Goal: Browse casually: Explore the website without a specific task or goal

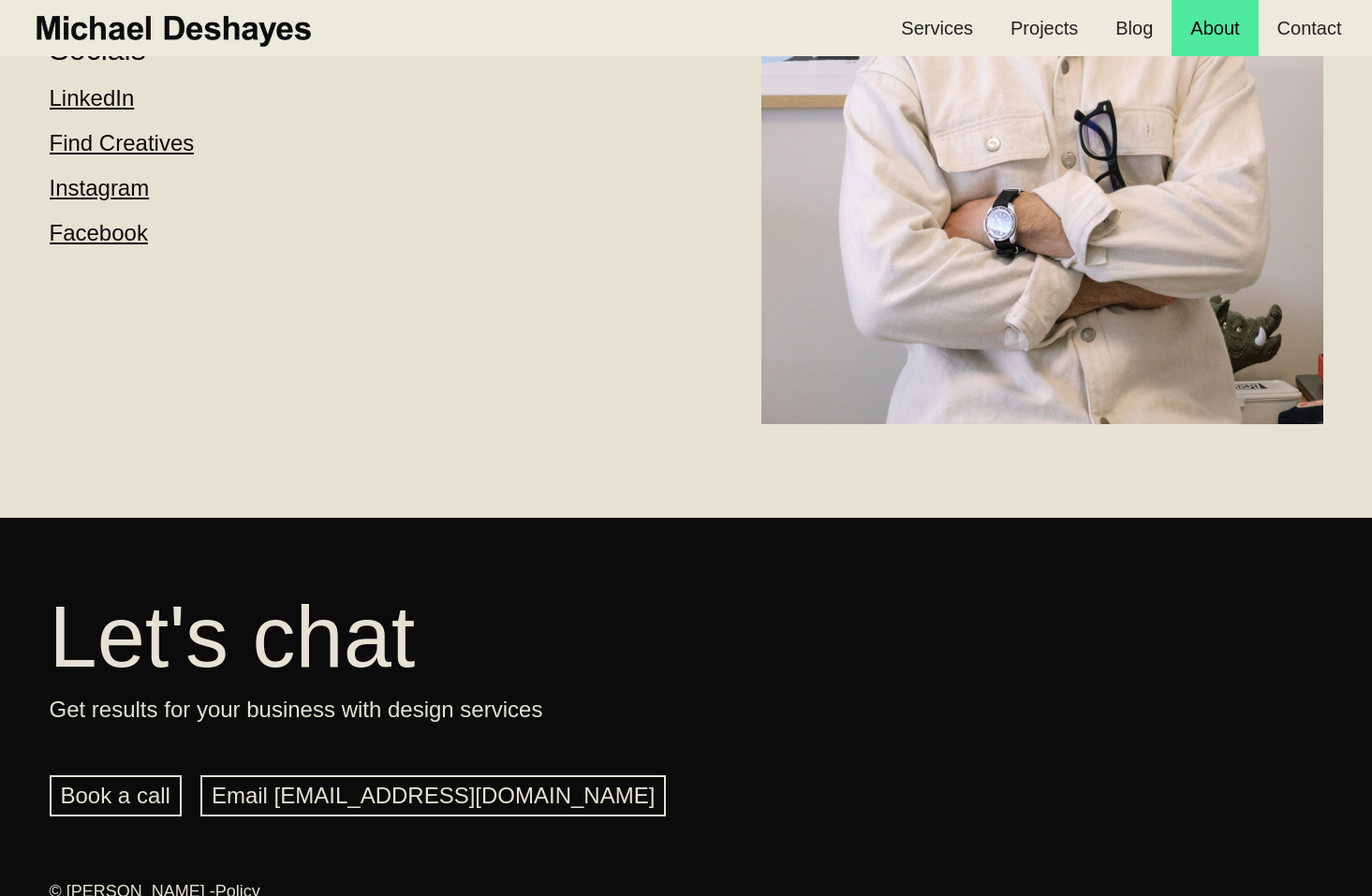
scroll to position [578, 0]
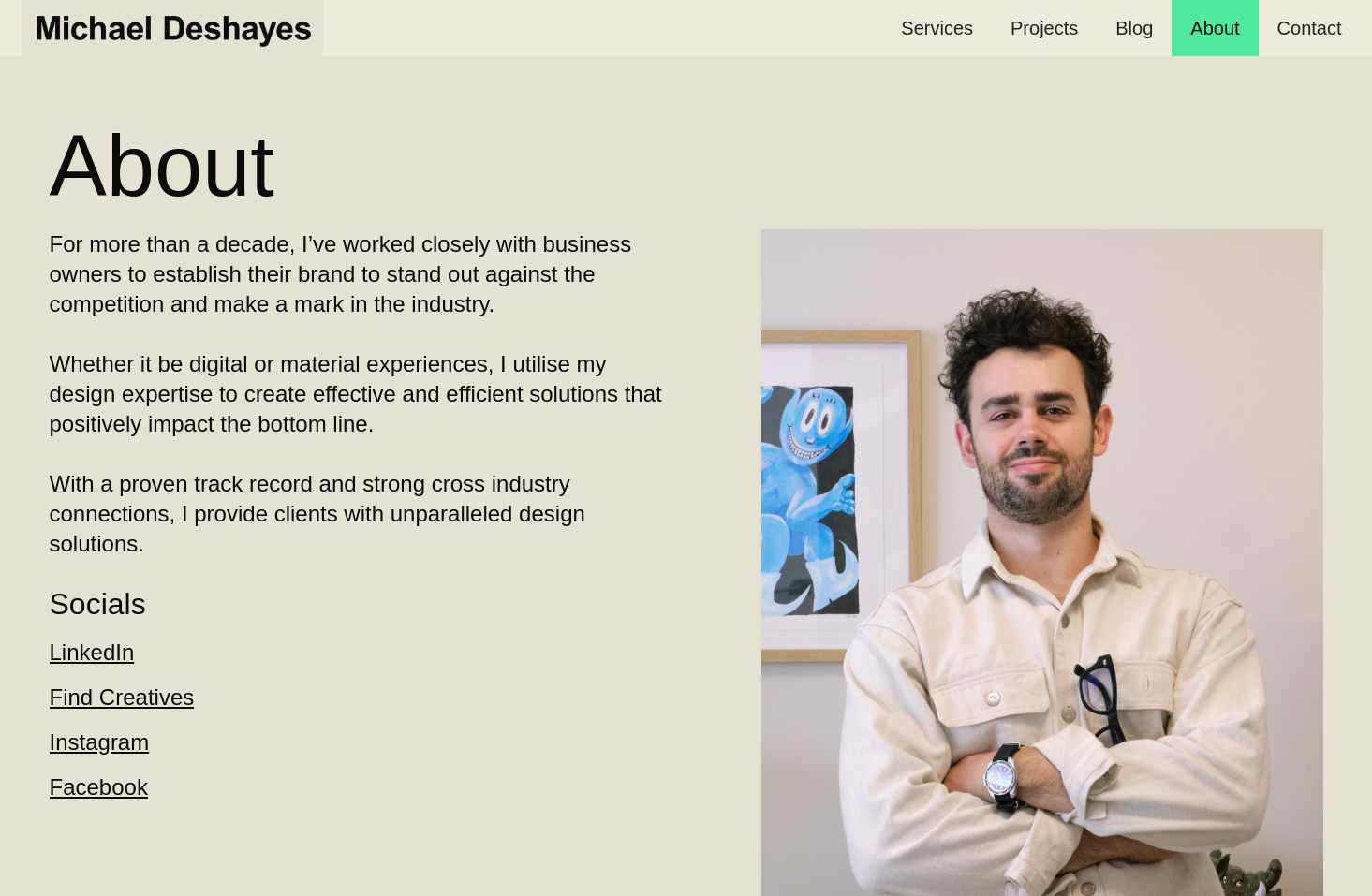
click at [147, 21] on img "home" at bounding box center [172, 29] width 283 height 42
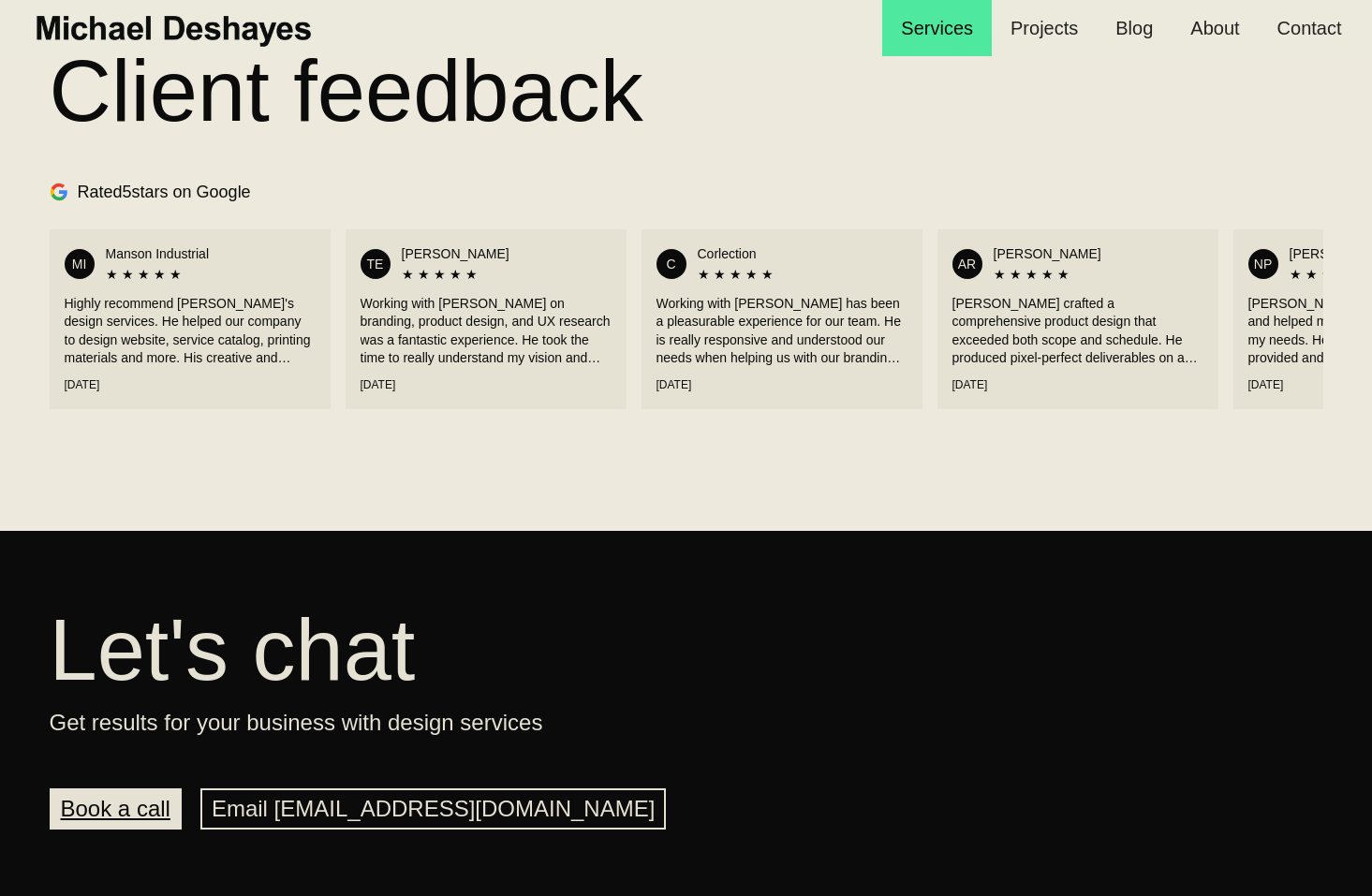
scroll to position [2619, 0]
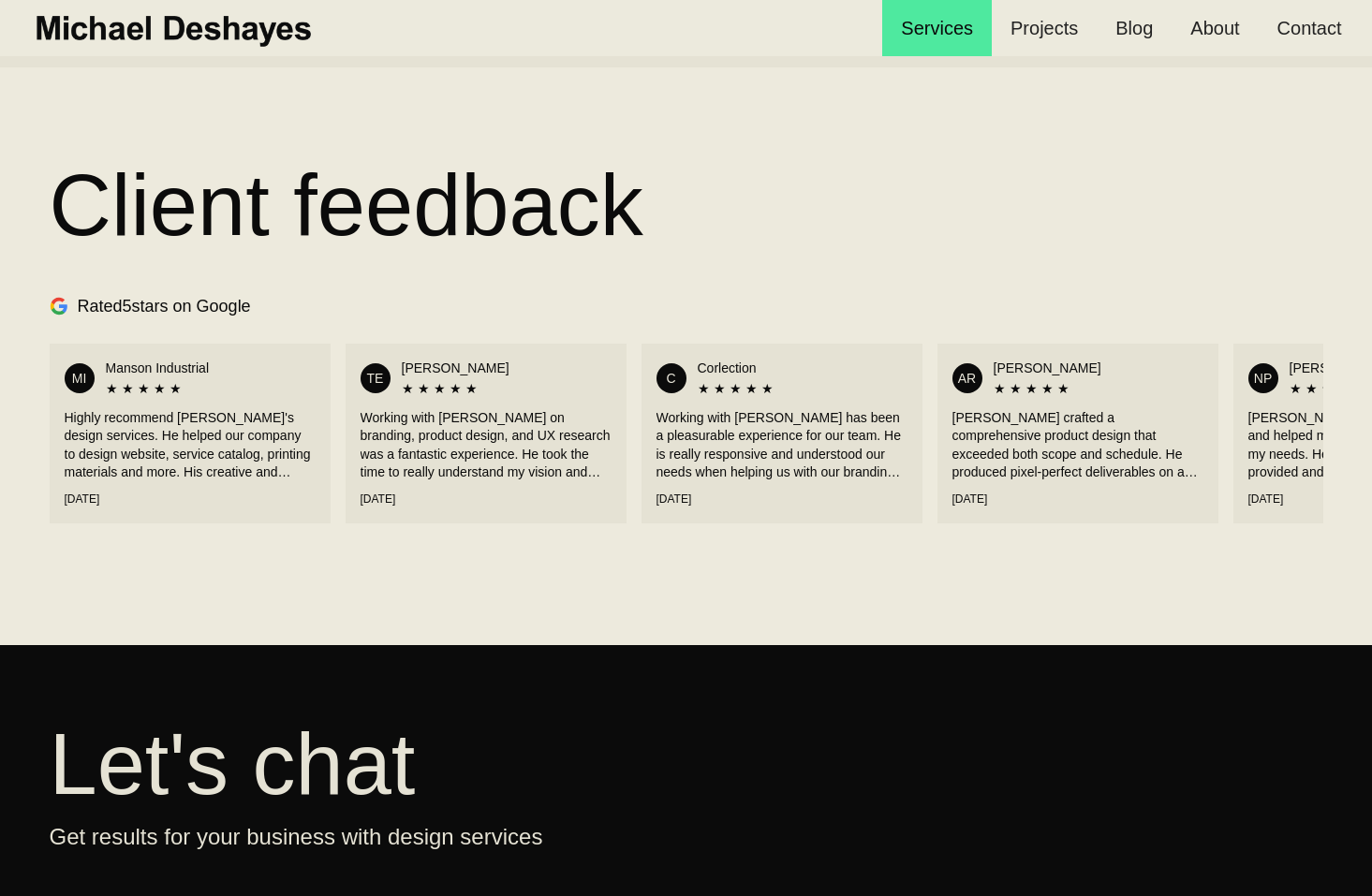
scroll to position [2619, 0]
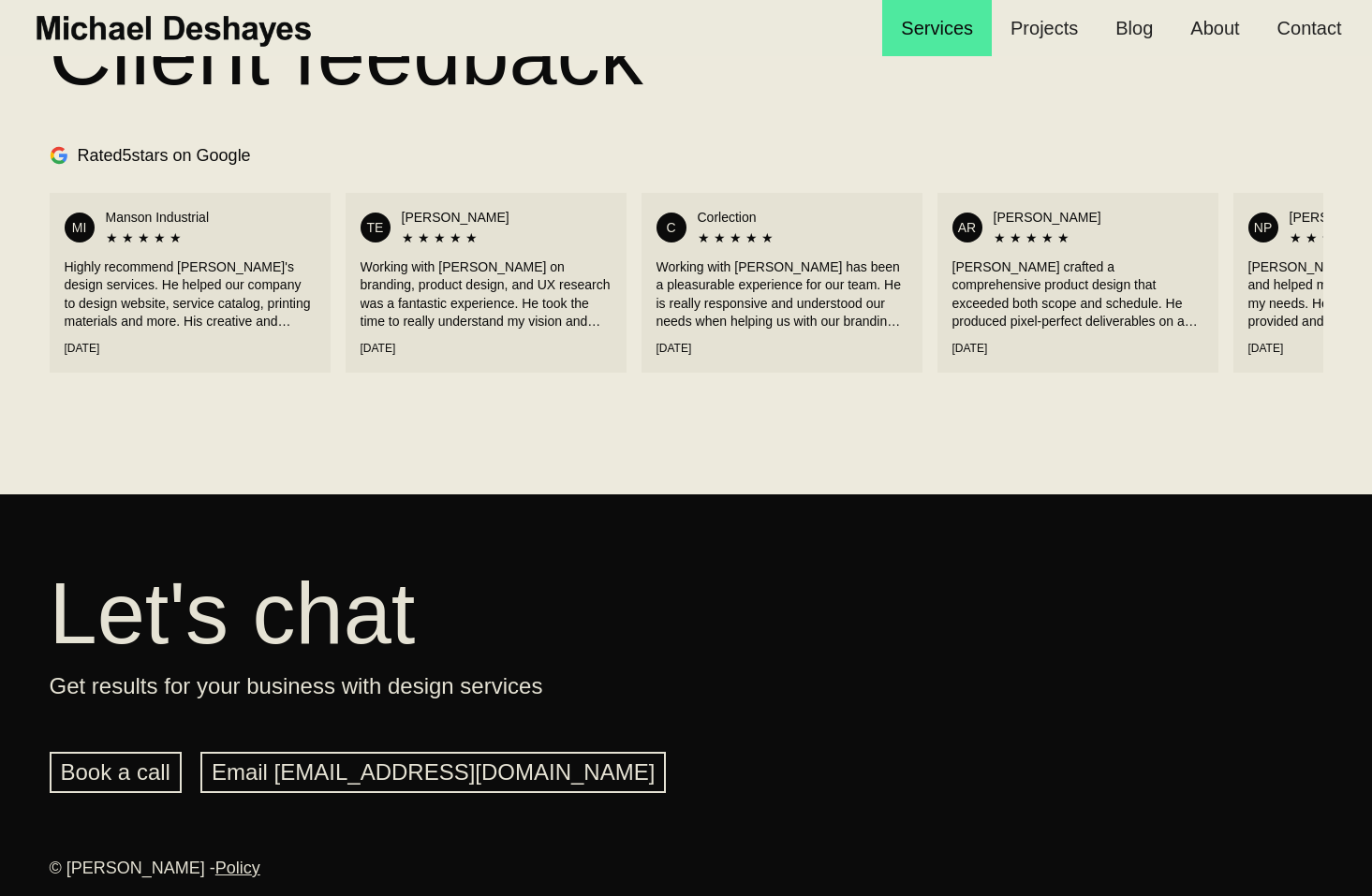
click at [227, 309] on div "Highly recommend [PERSON_NAME]'s design services. He helped our company to desi…" at bounding box center [190, 295] width 251 height 73
click at [165, 305] on div "Highly recommend [PERSON_NAME]'s design services. He helped our company to desi…" at bounding box center [190, 295] width 251 height 73
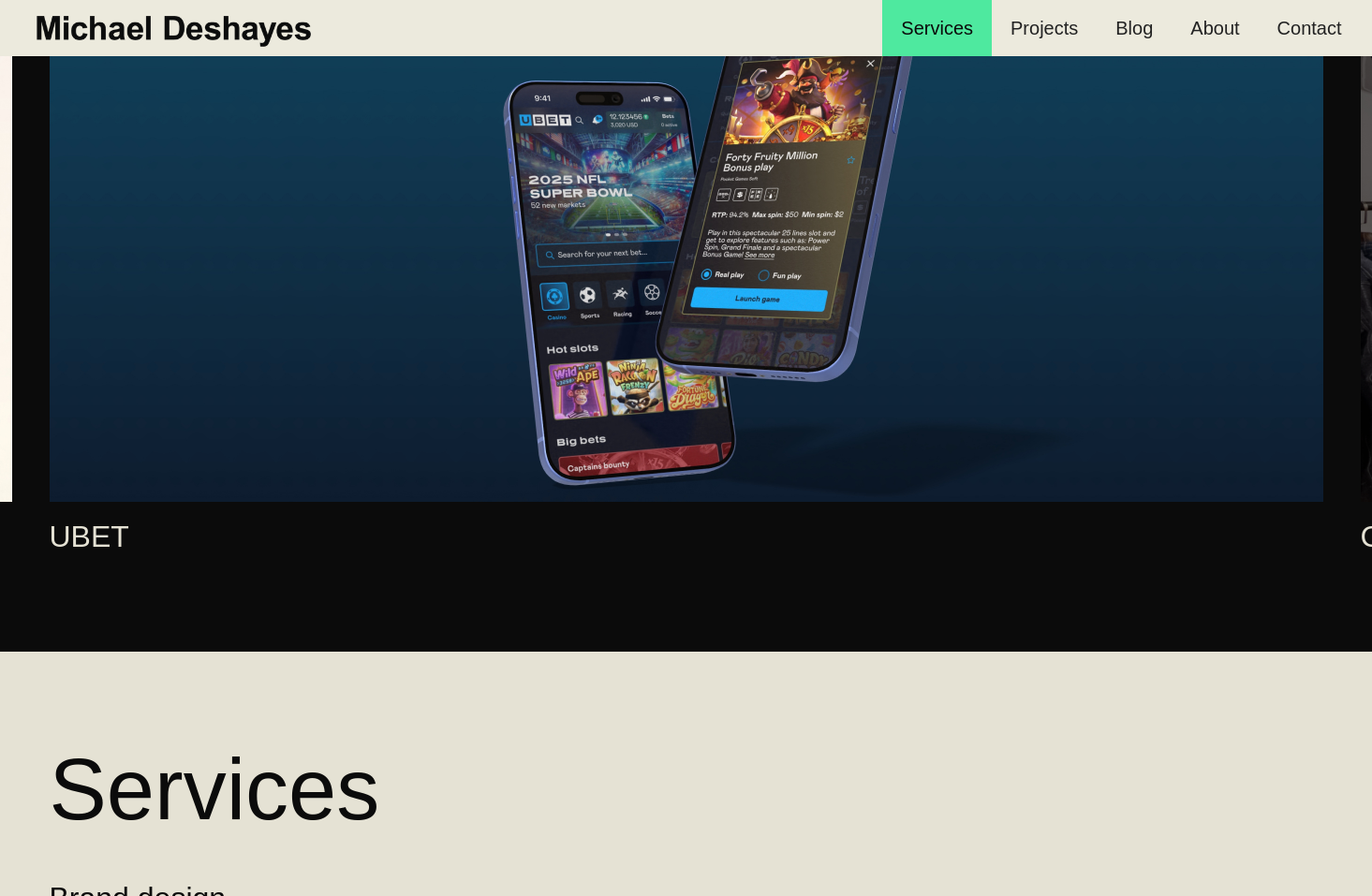
scroll to position [897, 0]
